Goal: Task Accomplishment & Management: Manage account settings

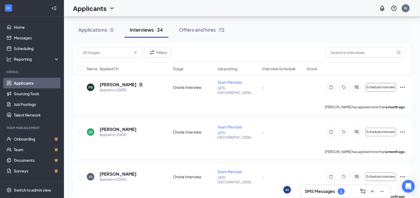
scroll to position [1307, 0]
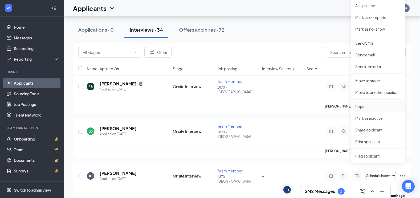
click at [370, 105] on p "Reject" at bounding box center [378, 106] width 46 height 5
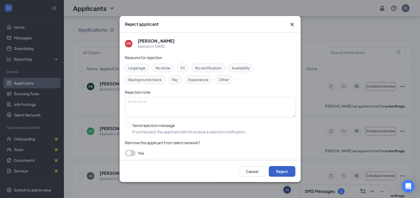
click at [281, 171] on button "Reject" at bounding box center [282, 171] width 27 height 11
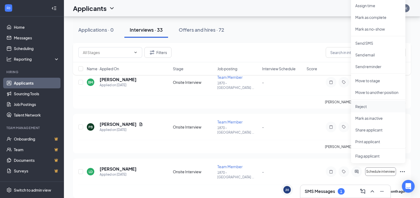
click at [360, 106] on p "Reject" at bounding box center [378, 106] width 46 height 5
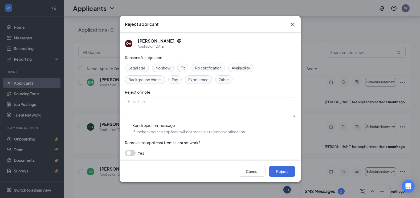
click at [285, 165] on div "Cancel Reject" at bounding box center [209, 171] width 181 height 21
click at [285, 171] on button "Reject" at bounding box center [282, 171] width 27 height 11
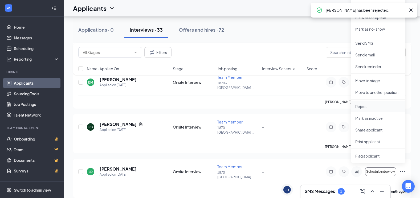
click at [364, 110] on li "Reject" at bounding box center [378, 107] width 54 height 12
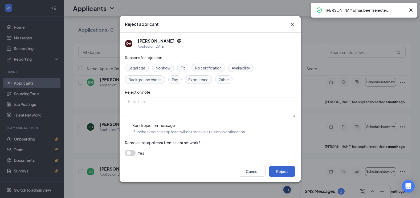
scroll to position [1226, 0]
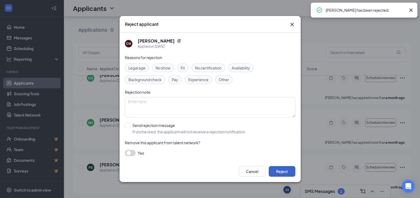
click at [280, 172] on button "Reject" at bounding box center [282, 171] width 27 height 11
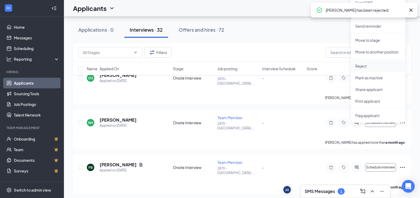
click at [359, 67] on p "Reject" at bounding box center [378, 65] width 46 height 5
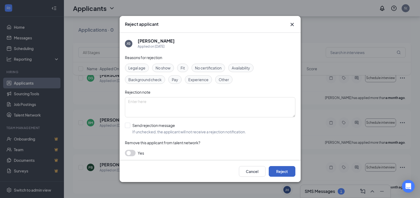
click at [282, 173] on button "Reject" at bounding box center [282, 171] width 27 height 11
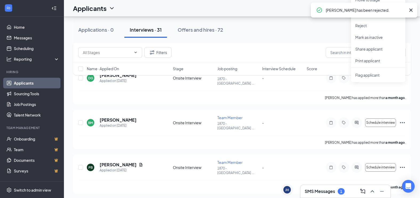
scroll to position [1185, 0]
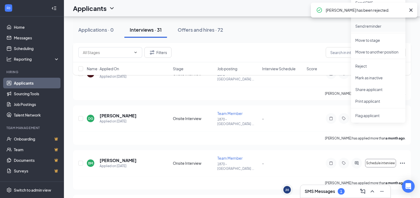
click at [362, 27] on p "Send reminder" at bounding box center [378, 25] width 46 height 5
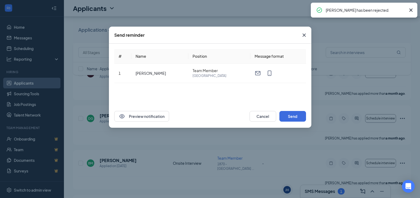
click at [307, 35] on icon "Cross" at bounding box center [304, 35] width 6 height 6
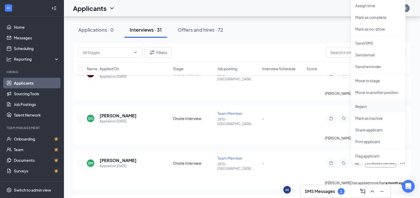
click at [363, 105] on p "Reject" at bounding box center [378, 106] width 46 height 5
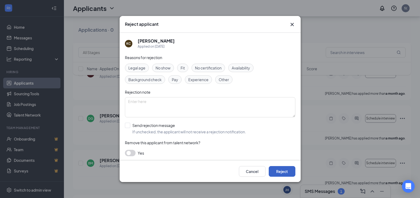
click at [278, 170] on button "Reject" at bounding box center [282, 171] width 27 height 11
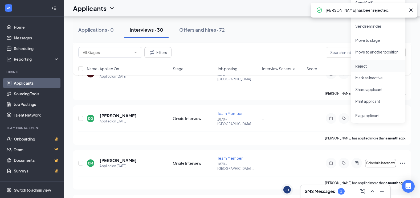
click at [369, 64] on p "Reject" at bounding box center [378, 65] width 46 height 5
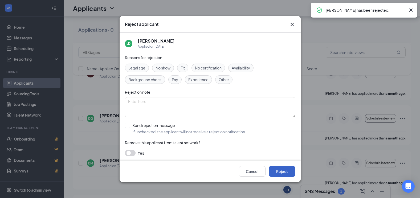
click at [282, 170] on button "Reject" at bounding box center [282, 171] width 27 height 11
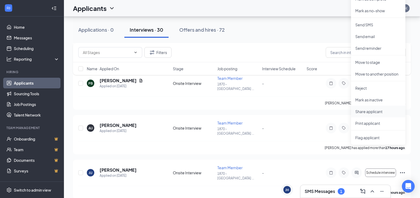
scroll to position [1319, 0]
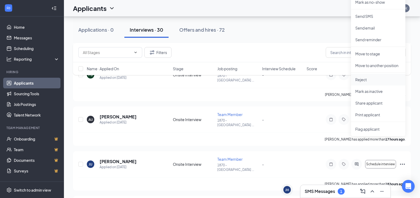
click at [369, 82] on p "Reject" at bounding box center [378, 79] width 46 height 5
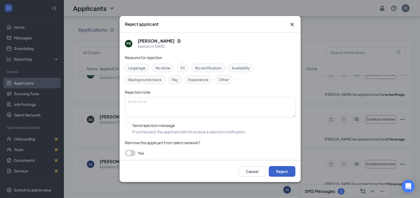
click at [287, 169] on button "Reject" at bounding box center [282, 171] width 27 height 11
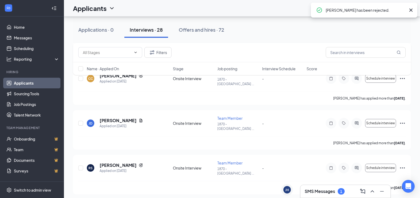
scroll to position [1914, 0]
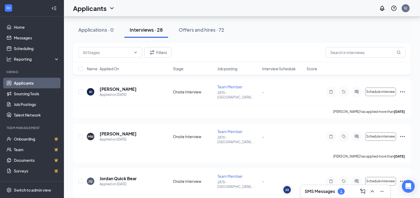
scroll to position [2197, 0]
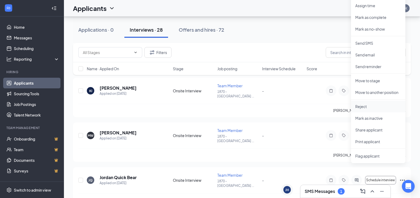
click at [365, 107] on p "Reject" at bounding box center [378, 106] width 46 height 5
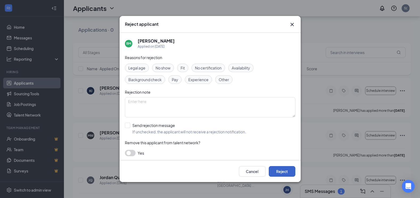
click at [291, 174] on button "Reject" at bounding box center [282, 171] width 27 height 11
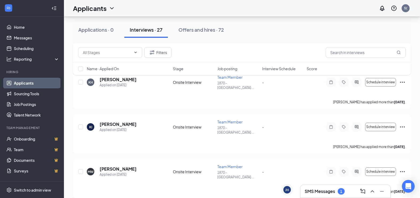
click at [365, 68] on div "Name · Applied On Stage Job posting Interview Schedule Score" at bounding box center [242, 68] width 338 height 13
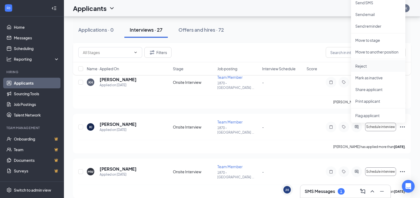
click at [365, 66] on p "Reject" at bounding box center [378, 65] width 46 height 5
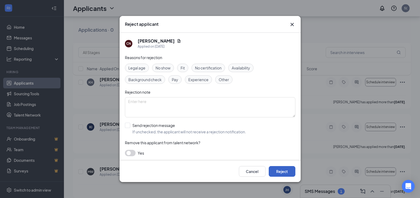
click at [279, 171] on button "Reject" at bounding box center [282, 171] width 27 height 11
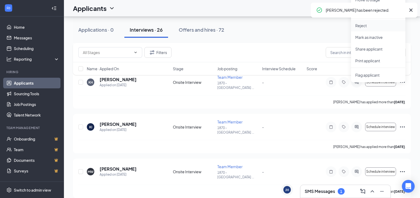
click at [370, 24] on p "Reject" at bounding box center [378, 25] width 46 height 5
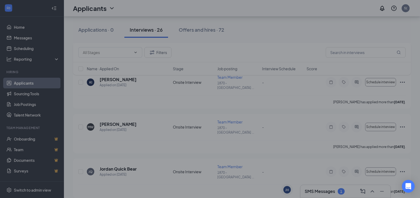
scroll to position [2035, 0]
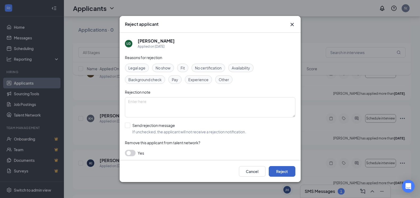
click at [280, 172] on button "Reject" at bounding box center [282, 171] width 27 height 11
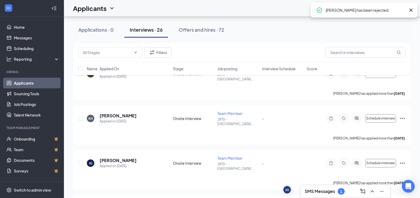
click at [367, 28] on p "Reject" at bounding box center [378, 25] width 46 height 5
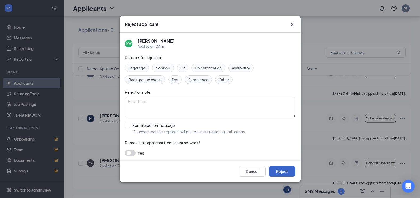
scroll to position [1954, 0]
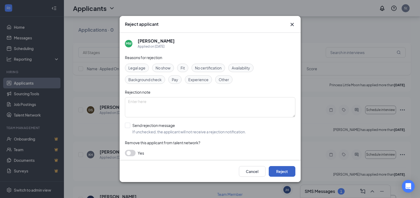
click at [287, 175] on button "Reject" at bounding box center [282, 171] width 27 height 11
click at [288, 170] on button "button" at bounding box center [282, 171] width 27 height 11
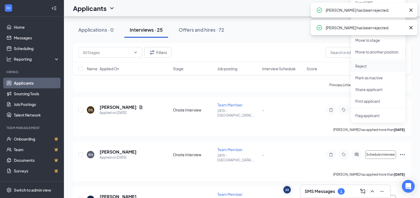
click at [362, 68] on p "Reject" at bounding box center [378, 65] width 46 height 5
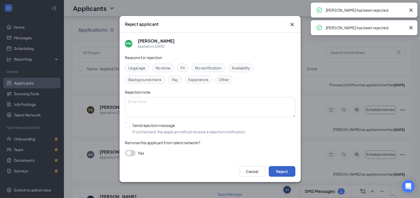
click at [292, 171] on button "Reject" at bounding box center [282, 171] width 27 height 11
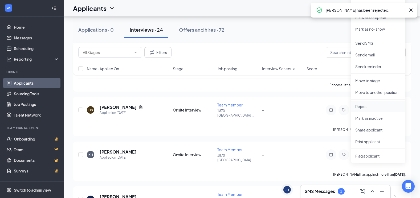
click at [359, 107] on p "Reject" at bounding box center [378, 106] width 46 height 5
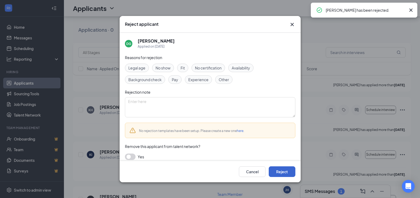
scroll to position [1873, 0]
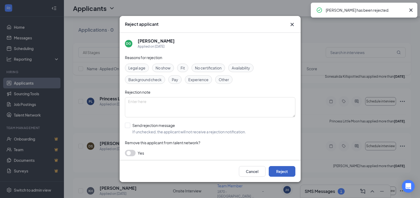
click at [280, 168] on button "Reject" at bounding box center [282, 171] width 27 height 11
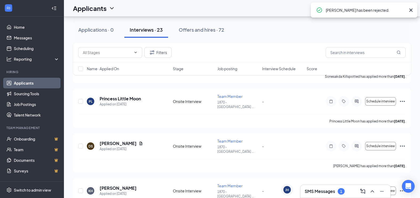
click at [360, 27] on p "Reject" at bounding box center [378, 25] width 46 height 5
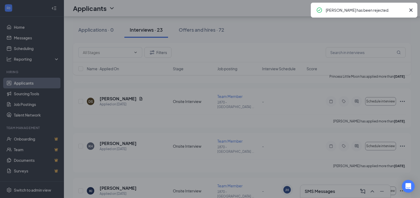
scroll to position [1792, 0]
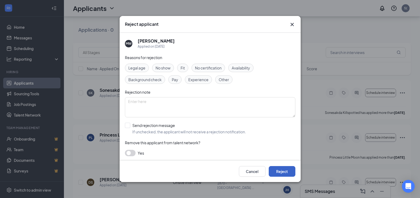
click at [279, 174] on button "Reject" at bounding box center [282, 171] width 27 height 11
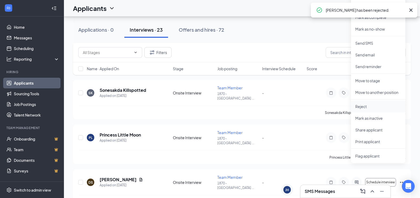
click at [360, 107] on p "Reject" at bounding box center [378, 106] width 46 height 5
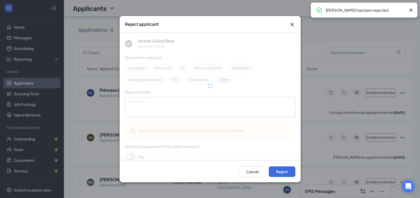
scroll to position [1711, 0]
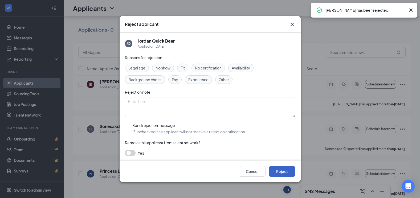
click at [281, 173] on button "Reject" at bounding box center [282, 171] width 27 height 11
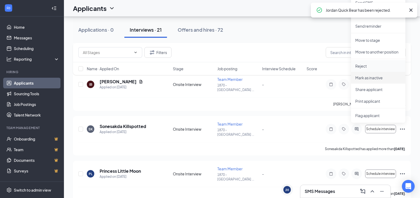
click at [369, 66] on div "Name · Applied On Stage Job posting Interview Schedule Score" at bounding box center [242, 68] width 338 height 13
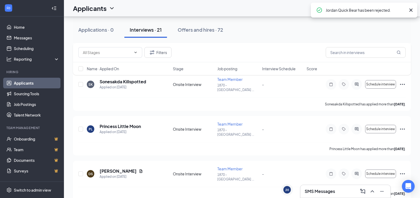
scroll to position [1630, 0]
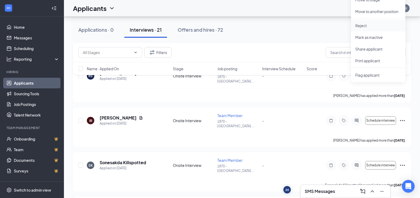
click at [366, 27] on p "Reject" at bounding box center [378, 25] width 46 height 5
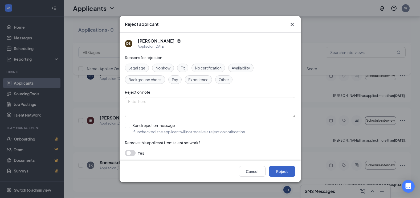
click at [284, 171] on button "Reject" at bounding box center [282, 171] width 27 height 11
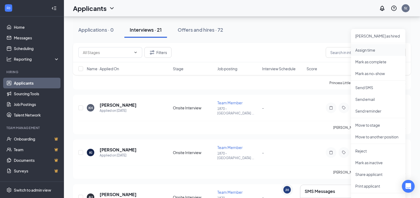
scroll to position [1737, 0]
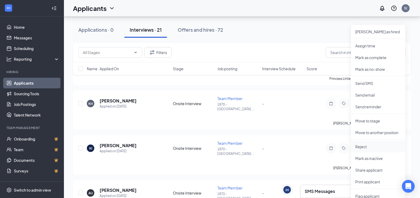
click at [365, 145] on p "Reject" at bounding box center [378, 146] width 46 height 5
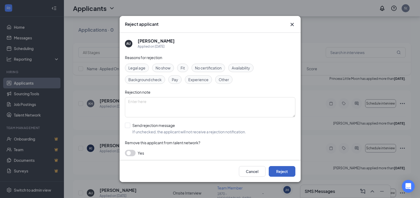
click at [274, 169] on button "Reject" at bounding box center [282, 171] width 27 height 11
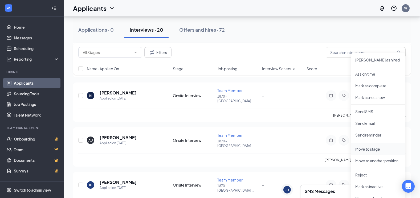
scroll to position [1790, 0]
click at [360, 172] on p "Reject" at bounding box center [378, 174] width 46 height 5
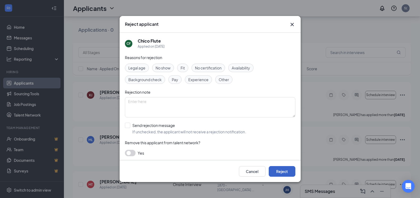
click at [281, 172] on button "Reject" at bounding box center [282, 171] width 27 height 11
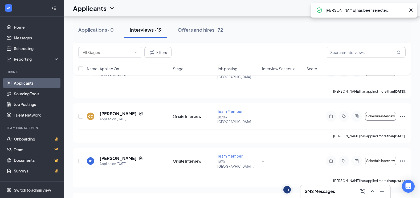
scroll to position [2237, 0]
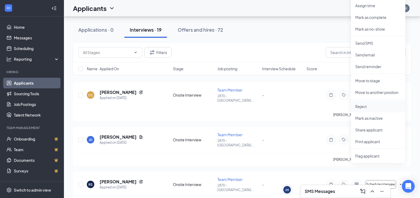
click at [359, 108] on p "Reject" at bounding box center [378, 106] width 46 height 5
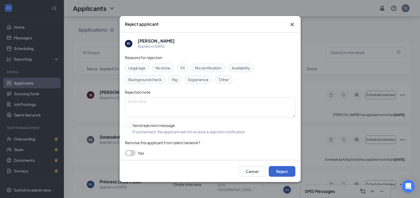
scroll to position [2116, 0]
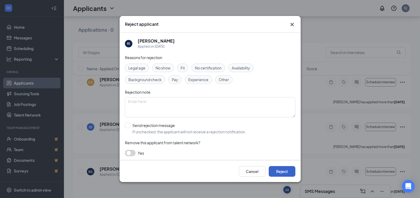
click at [286, 173] on button "Reject" at bounding box center [282, 171] width 27 height 11
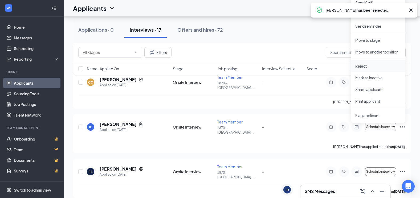
click at [371, 65] on p "Reject" at bounding box center [378, 65] width 46 height 5
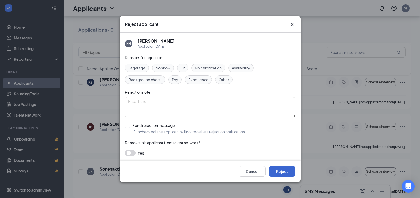
scroll to position [1994, 0]
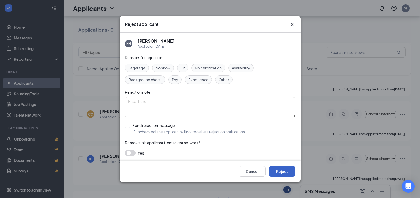
click at [281, 174] on button "Reject" at bounding box center [282, 171] width 27 height 11
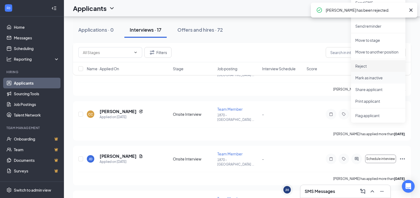
click at [360, 66] on p "Reject" at bounding box center [378, 65] width 46 height 5
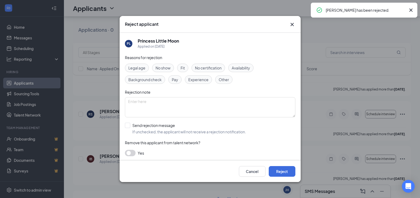
scroll to position [1873, 0]
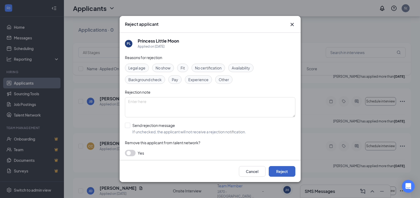
click at [280, 172] on button "Reject" at bounding box center [282, 171] width 27 height 11
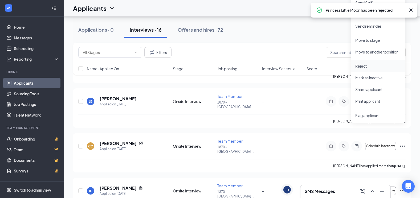
click at [372, 65] on p "Reject" at bounding box center [378, 65] width 46 height 5
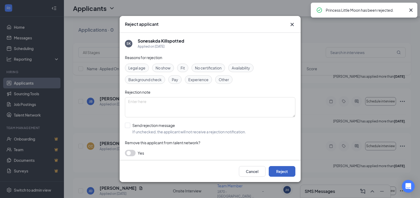
click at [274, 168] on button "Reject" at bounding box center [282, 171] width 27 height 11
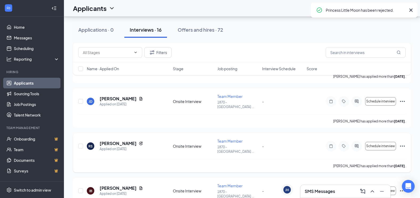
scroll to position [1752, 0]
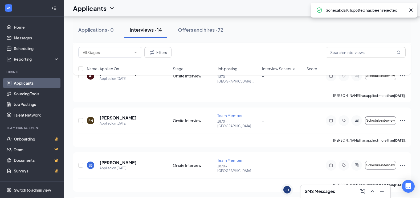
click at [359, 68] on div "Name · Applied On Stage Job posting Interview Schedule Score" at bounding box center [242, 68] width 338 height 13
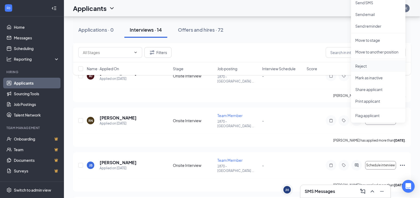
click at [361, 68] on p "Reject" at bounding box center [378, 65] width 46 height 5
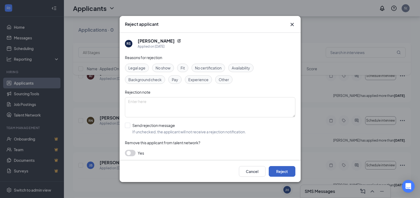
click at [286, 172] on button "Reject" at bounding box center [282, 171] width 27 height 11
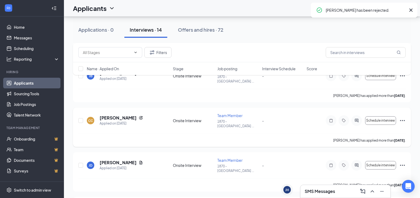
scroll to position [1509, 0]
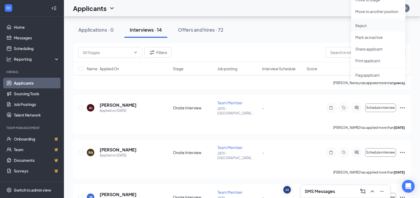
click at [371, 24] on p "Reject" at bounding box center [378, 25] width 46 height 5
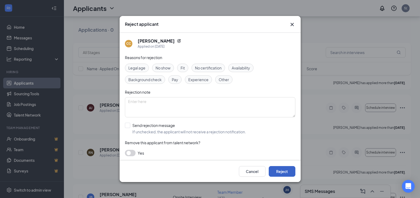
click at [281, 175] on button "Reject" at bounding box center [282, 171] width 27 height 11
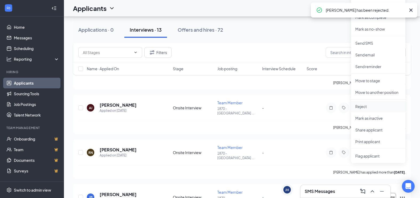
click at [361, 106] on p "Reject" at bounding box center [378, 106] width 46 height 5
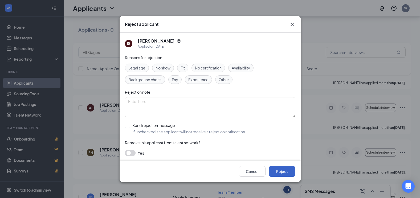
click at [282, 167] on button "Reject" at bounding box center [282, 171] width 27 height 11
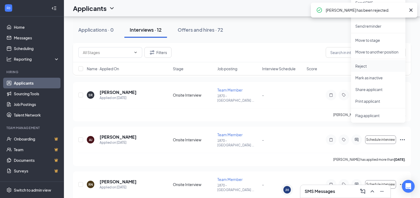
click at [359, 66] on p "Reject" at bounding box center [378, 65] width 46 height 5
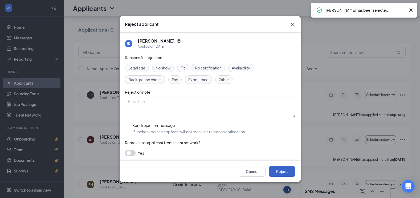
click at [292, 172] on button "Reject" at bounding box center [282, 171] width 27 height 11
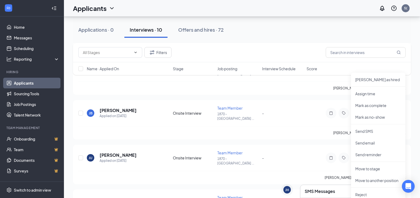
scroll to position [1426, 0]
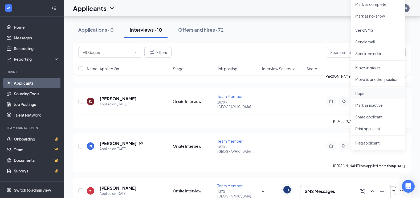
click at [359, 95] on p "Reject" at bounding box center [378, 93] width 46 height 5
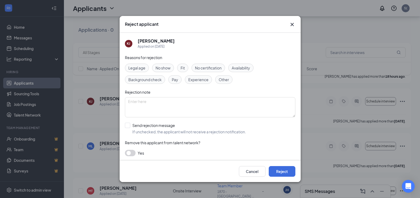
drag, startPoint x: 365, startPoint y: 90, endPoint x: 274, endPoint y: 174, distance: 123.2
click at [274, 175] on button "Reject" at bounding box center [282, 171] width 27 height 11
click at [276, 171] on button "button" at bounding box center [282, 171] width 27 height 11
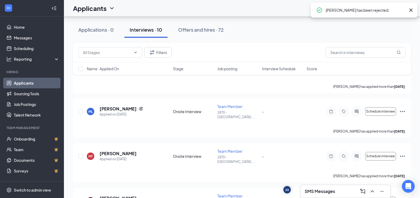
scroll to position [2358, 0]
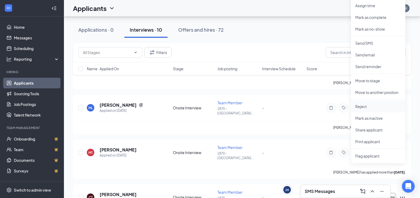
click at [365, 108] on p "Reject" at bounding box center [378, 106] width 46 height 5
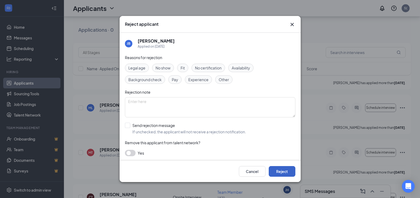
click at [278, 170] on button "Reject" at bounding box center [282, 171] width 27 height 11
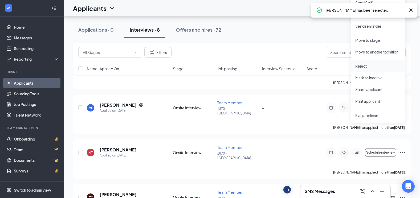
click at [367, 70] on li "Reject" at bounding box center [378, 66] width 54 height 12
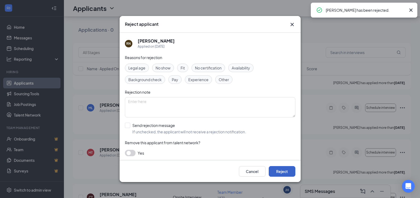
click at [284, 171] on button "Reject" at bounding box center [282, 171] width 27 height 11
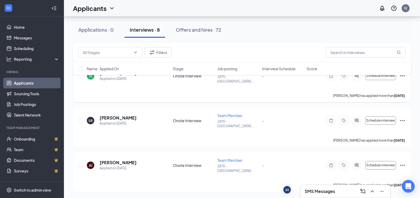
scroll to position [1833, 0]
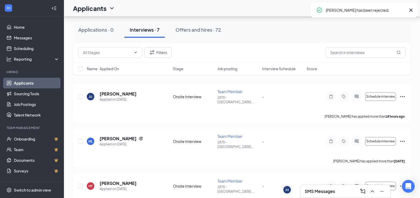
click at [361, 22] on li "Reject" at bounding box center [378, 26] width 54 height 12
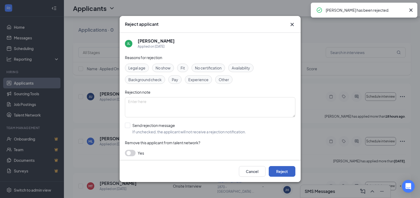
click at [285, 167] on button "Reject" at bounding box center [282, 171] width 27 height 11
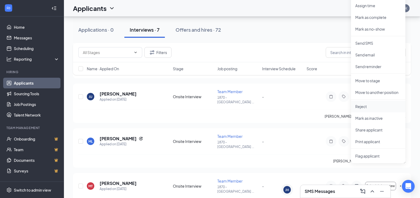
click at [371, 107] on p "Reject" at bounding box center [378, 106] width 46 height 5
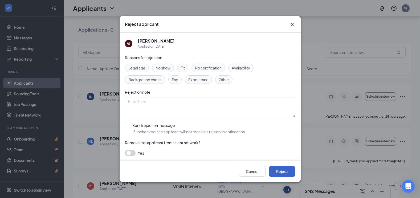
click at [284, 169] on button "Reject" at bounding box center [282, 171] width 27 height 11
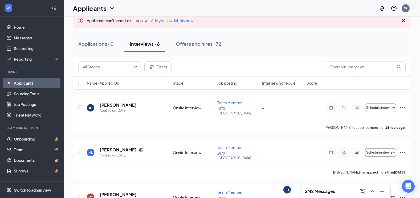
scroll to position [0, 0]
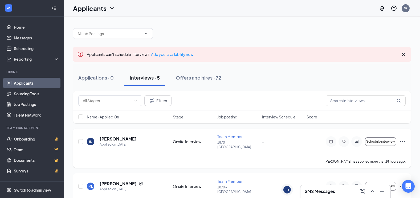
click at [399, 140] on icon "Ellipses" at bounding box center [402, 141] width 6 height 6
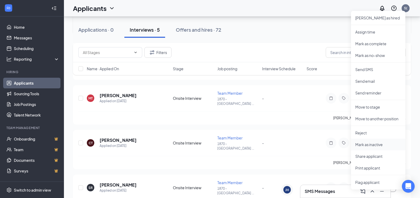
scroll to position [133, 0]
click at [364, 132] on p "Reject" at bounding box center [378, 132] width 46 height 5
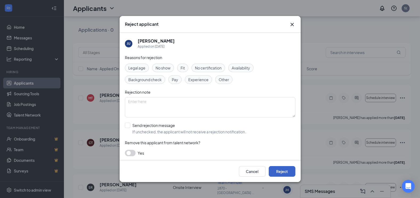
click at [293, 175] on button "Reject" at bounding box center [282, 171] width 27 height 11
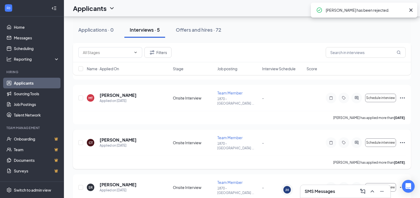
click at [403, 139] on icon "Ellipses" at bounding box center [402, 142] width 6 height 6
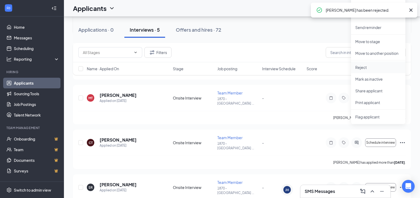
click at [360, 65] on p "Reject" at bounding box center [378, 67] width 46 height 5
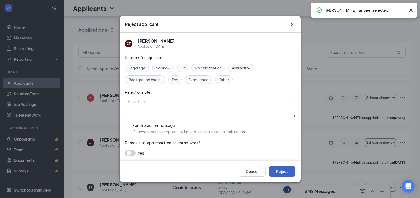
click at [286, 175] on button "Reject" at bounding box center [282, 171] width 27 height 11
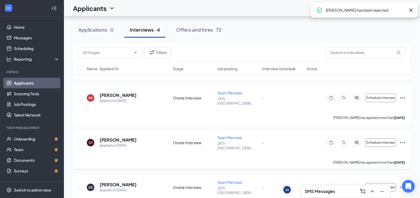
scroll to position [94, 0]
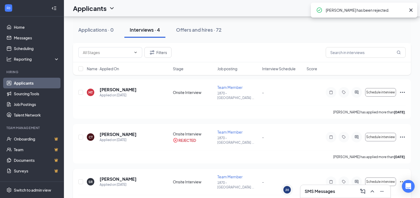
click at [402, 179] on icon "Ellipses" at bounding box center [402, 182] width 6 height 6
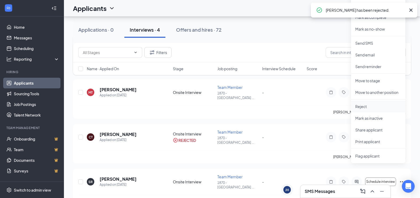
click at [360, 108] on p "Reject" at bounding box center [378, 106] width 46 height 5
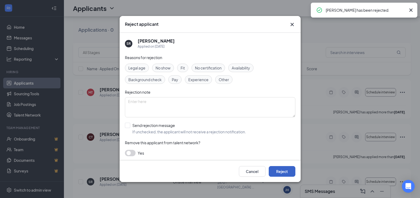
click at [277, 174] on button "Reject" at bounding box center [282, 171] width 27 height 11
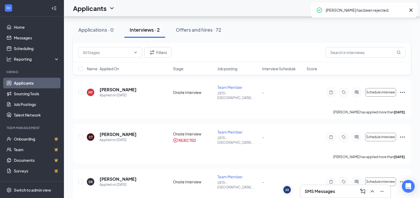
scroll to position [13, 0]
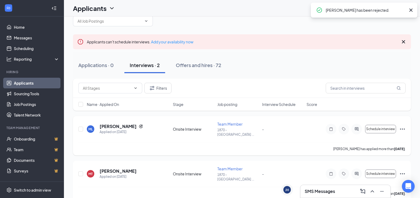
click at [406, 125] on div "ML Melissa Leiva Applied on Sep 11 Onsite Interview Team Member 1870 - Sioux Fa…" at bounding box center [242, 135] width 338 height 39
click at [399, 129] on icon "Ellipses" at bounding box center [402, 129] width 6 height 6
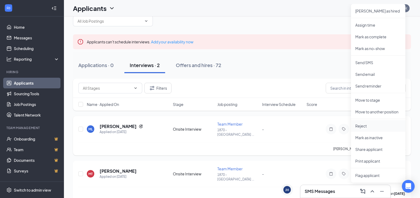
click at [384, 126] on p "Reject" at bounding box center [378, 125] width 46 height 5
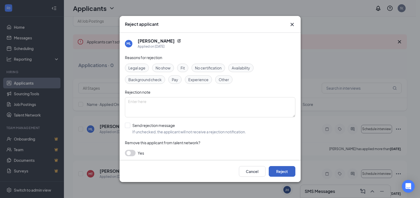
click at [285, 173] on button "Reject" at bounding box center [282, 171] width 27 height 11
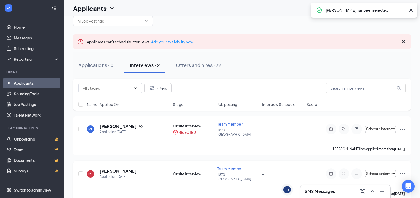
click at [403, 171] on icon "Ellipses" at bounding box center [402, 174] width 6 height 6
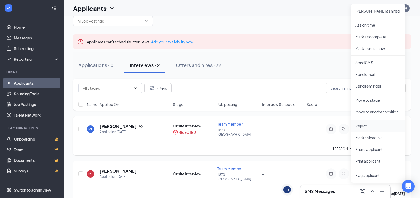
click at [365, 128] on p "Reject" at bounding box center [378, 125] width 46 height 5
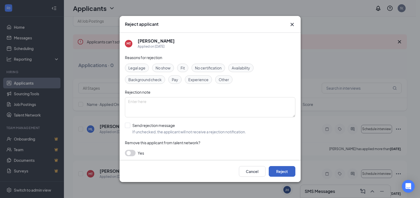
click at [276, 174] on button "Reject" at bounding box center [282, 171] width 27 height 11
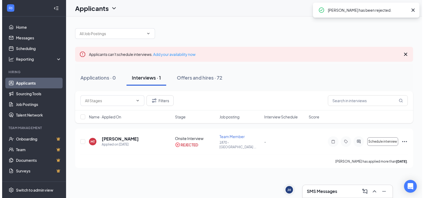
scroll to position [0, 0]
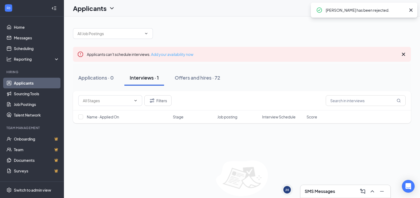
click at [164, 53] on link "Add your availability now" at bounding box center [172, 54] width 42 height 5
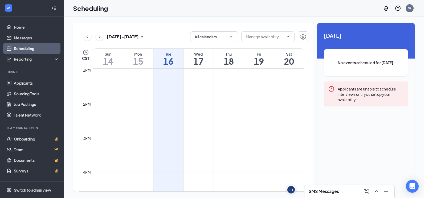
scroll to position [448, 0]
drag, startPoint x: 188, startPoint y: 134, endPoint x: 189, endPoint y: 140, distance: 6.6
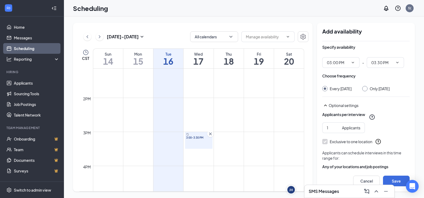
type input "03:00 PM"
type input "03:30 PM"
drag, startPoint x: 334, startPoint y: 132, endPoint x: 330, endPoint y: 132, distance: 4.5
click at [330, 131] on input "1" at bounding box center [333, 128] width 13 height 6
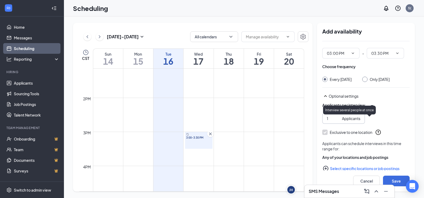
scroll to position [23, 0]
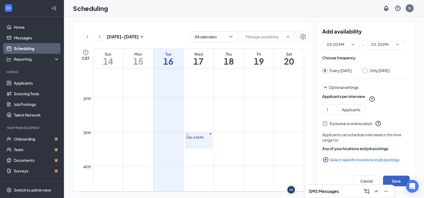
click at [398, 180] on button "Save" at bounding box center [396, 181] width 27 height 11
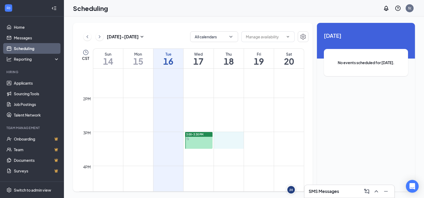
drag, startPoint x: 222, startPoint y: 135, endPoint x: 223, endPoint y: 143, distance: 8.1
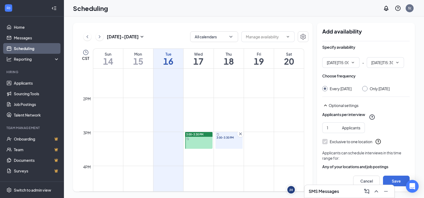
type input "03:00 PM"
type input "03:30 PM"
click at [392, 181] on button "Save" at bounding box center [396, 181] width 27 height 11
